Goal: Task Accomplishment & Management: Manage account settings

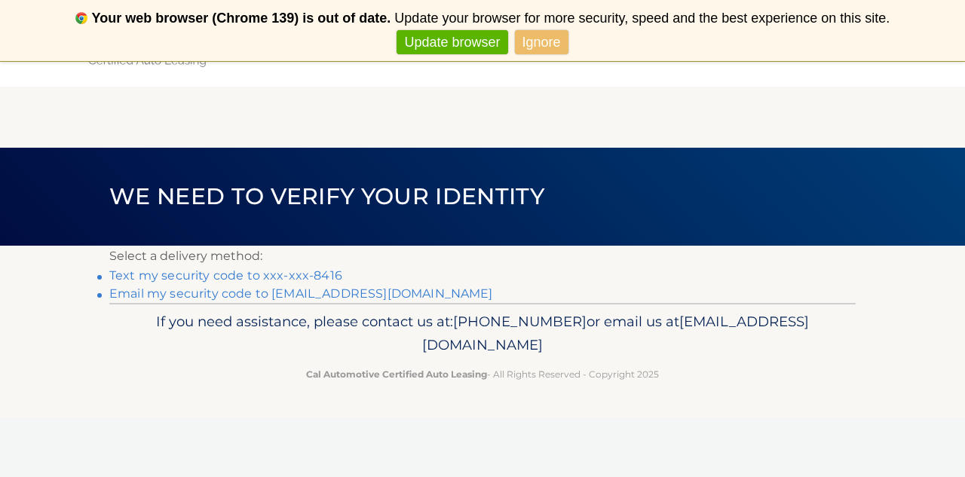
click at [292, 274] on link "Text my security code to xxx-xxx-8416" at bounding box center [225, 275] width 233 height 14
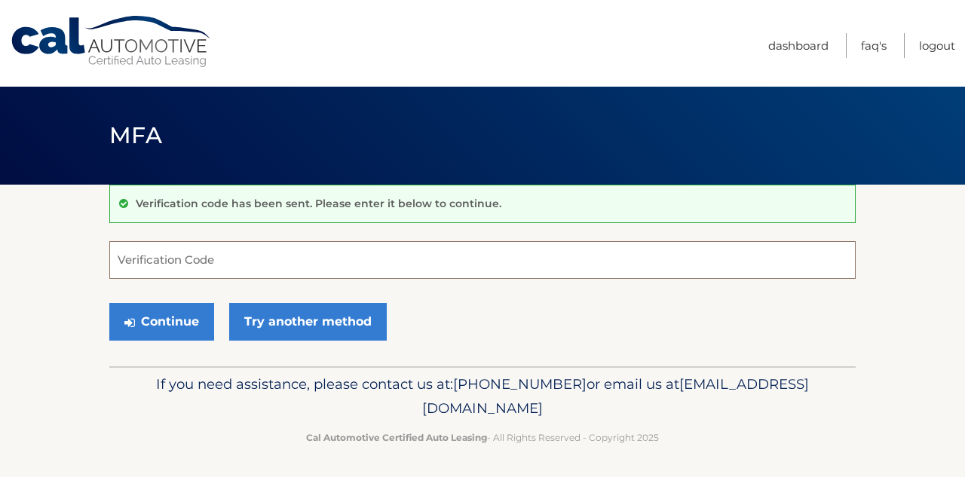
click at [288, 271] on input "Verification Code" at bounding box center [482, 260] width 746 height 38
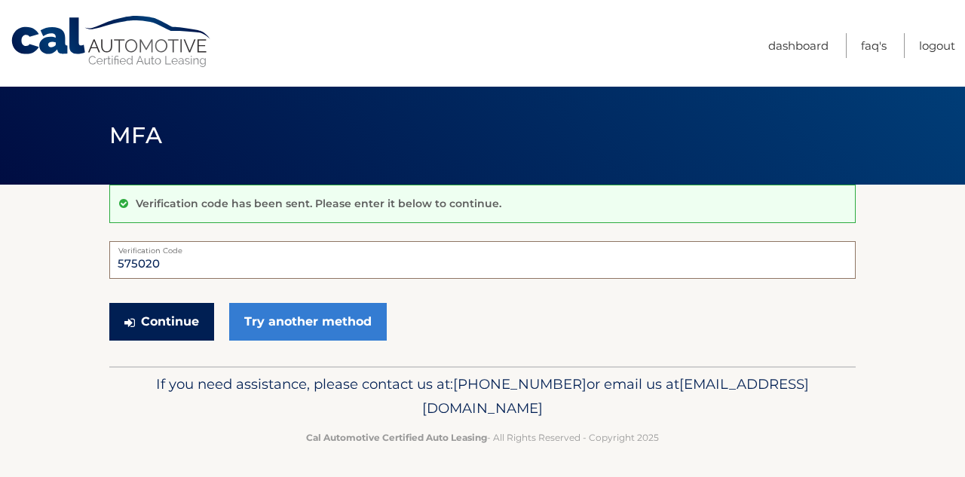
type input "575020"
click at [156, 325] on button "Continue" at bounding box center [161, 322] width 105 height 38
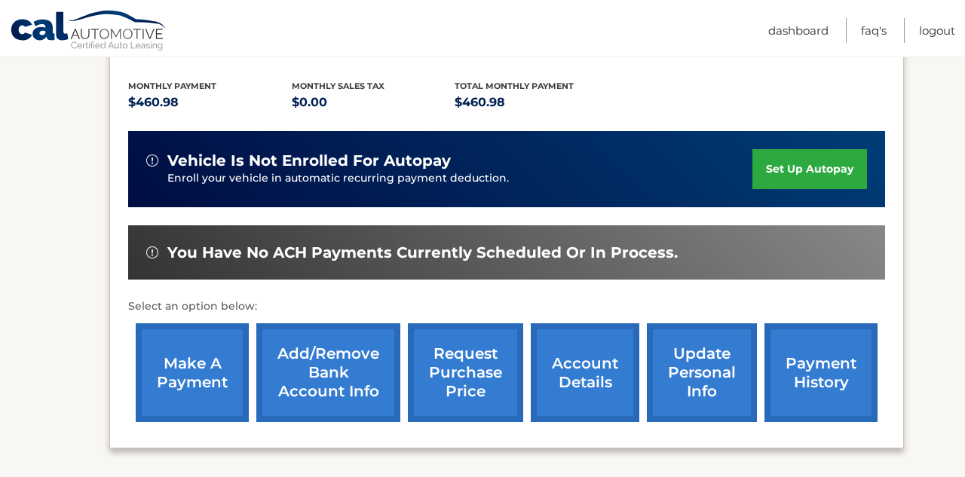
scroll to position [335, 0]
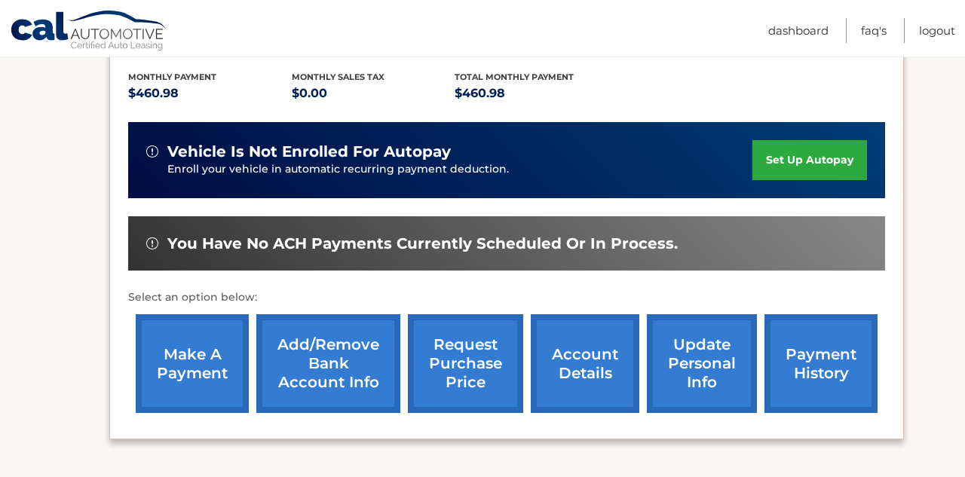
click at [213, 349] on link "make a payment" at bounding box center [192, 363] width 113 height 99
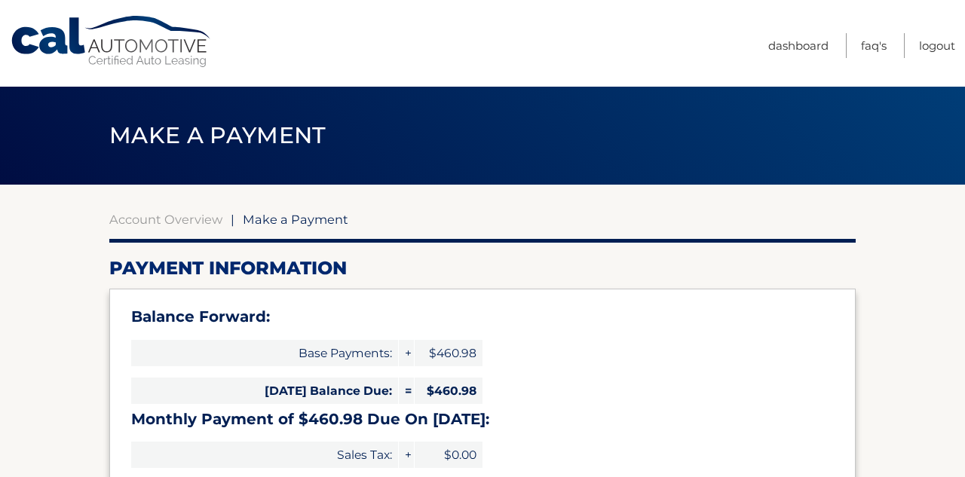
select select "M2IwNGVhMTUtZWZkNi00YTY2LTgzODktYTFjOTY4YWRkZjc4"
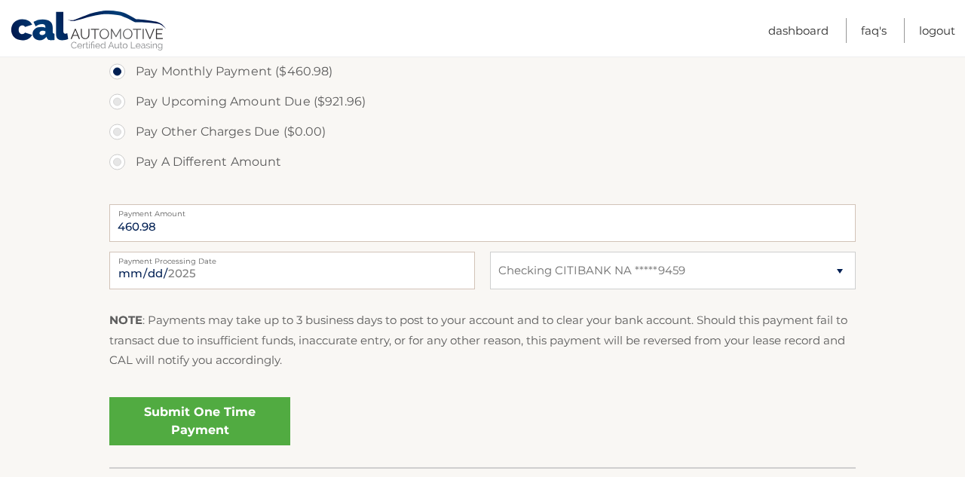
scroll to position [568, 0]
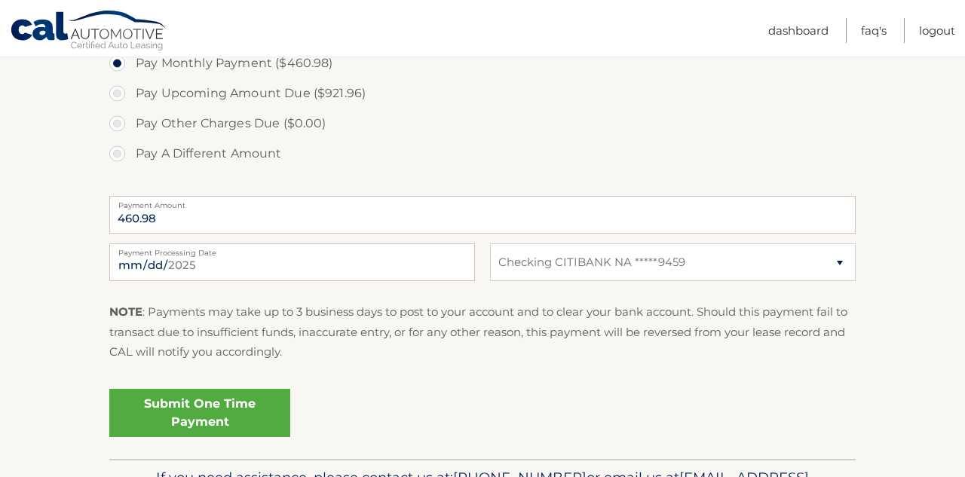
click at [238, 413] on link "Submit One Time Payment" at bounding box center [199, 413] width 181 height 48
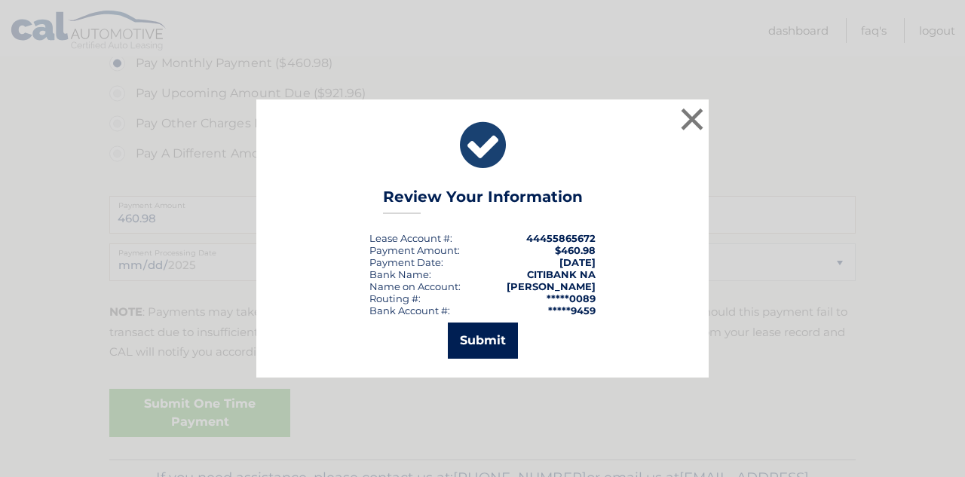
click at [483, 341] on button "Submit" at bounding box center [483, 341] width 70 height 36
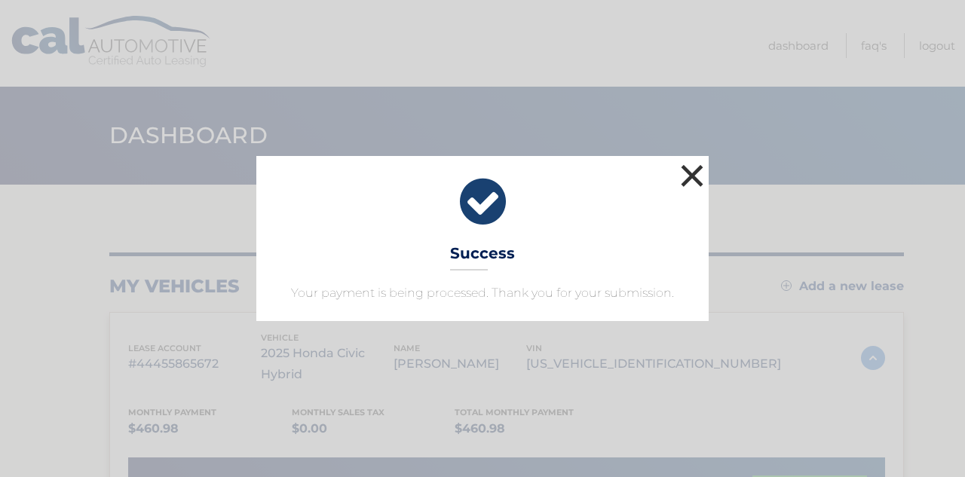
click at [696, 176] on button "×" at bounding box center [692, 176] width 30 height 30
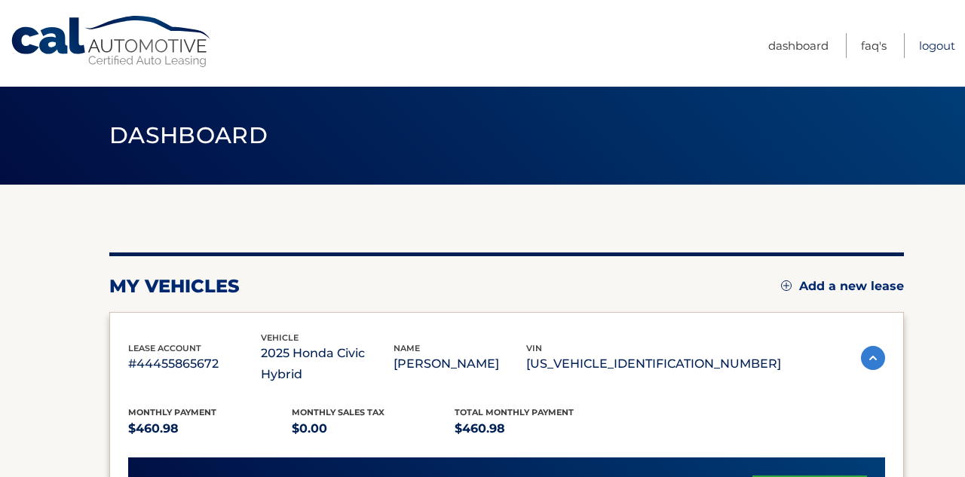
click at [927, 44] on link "Logout" at bounding box center [937, 45] width 36 height 25
